Goal: Information Seeking & Learning: Learn about a topic

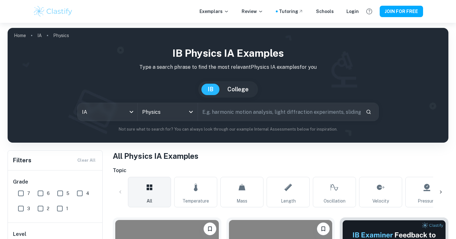
scroll to position [171, 0]
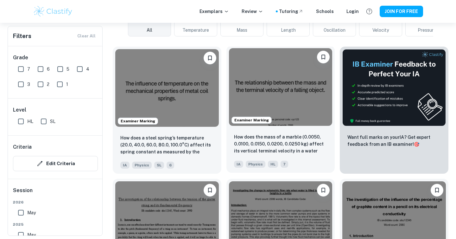
click at [254, 80] on img at bounding box center [280, 87] width 103 height 78
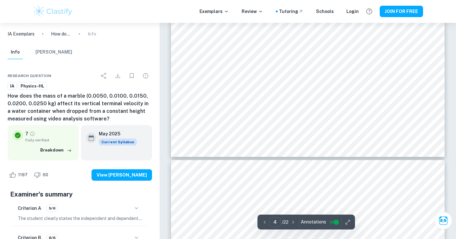
type input "5"
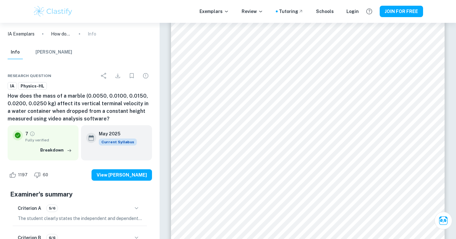
scroll to position [1676, 0]
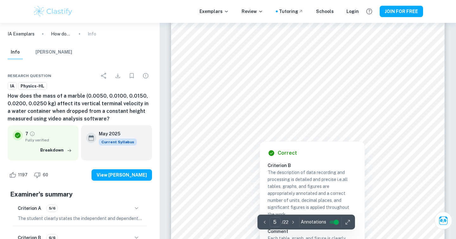
click at [236, 132] on div at bounding box center [259, 132] width 103 height 5
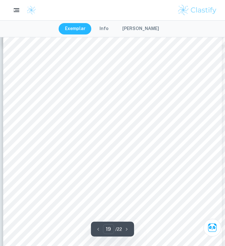
scroll to position [5754, 0]
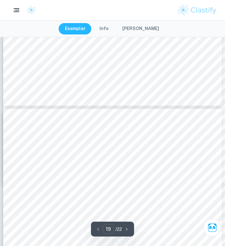
scroll to position [5612, 0]
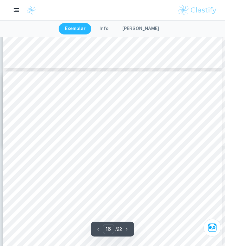
type input "15"
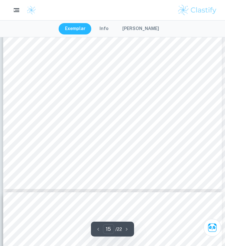
scroll to position [4597, 0]
